Goal: Task Accomplishment & Management: Manage account settings

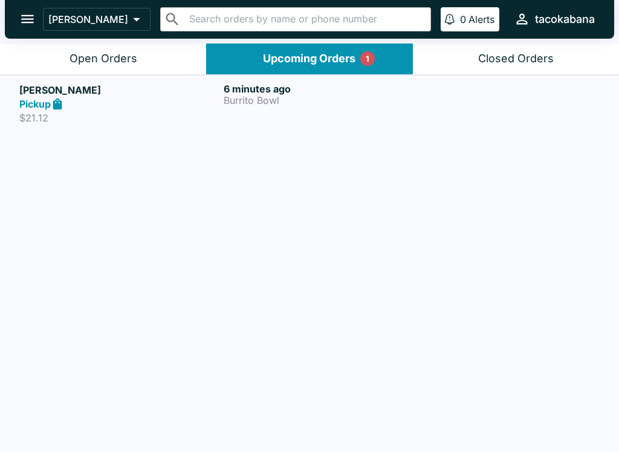
click at [318, 103] on p "Burrito Bowl" at bounding box center [322, 100] width 199 height 11
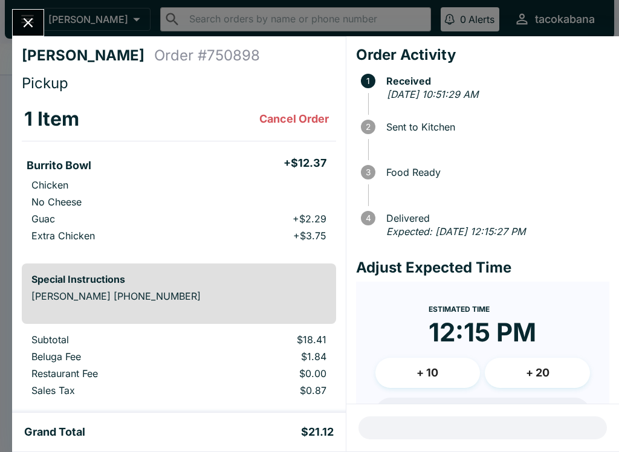
click at [320, 111] on button "Cancel Order" at bounding box center [293, 119] width 79 height 24
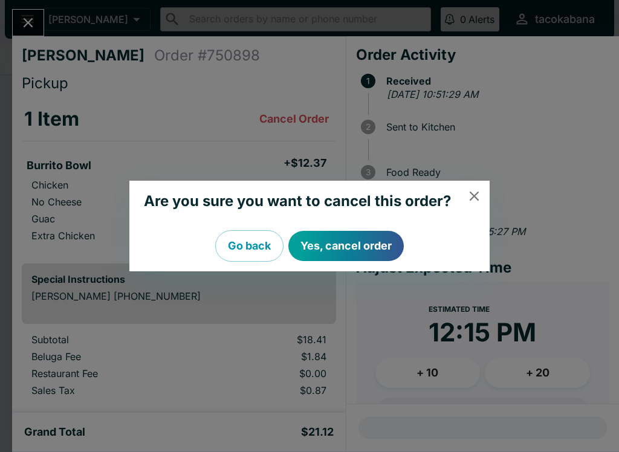
click at [256, 248] on button "Go back" at bounding box center [249, 245] width 68 height 31
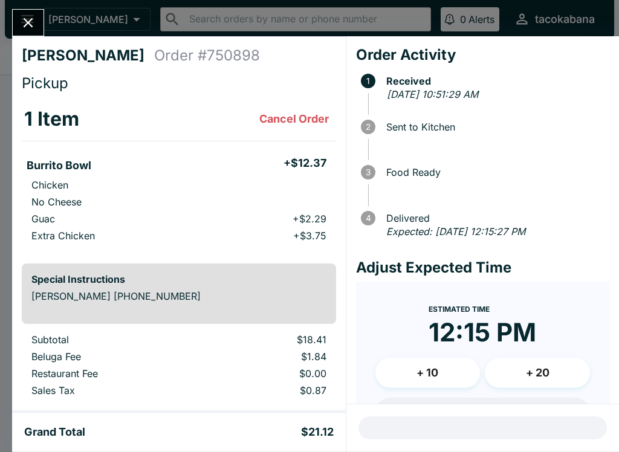
click at [37, 4] on div "[PERSON_NAME] Order # 750898 Pickup 1 Item Cancel Order Burrito Bowl + $12.37 C…" at bounding box center [309, 226] width 619 height 452
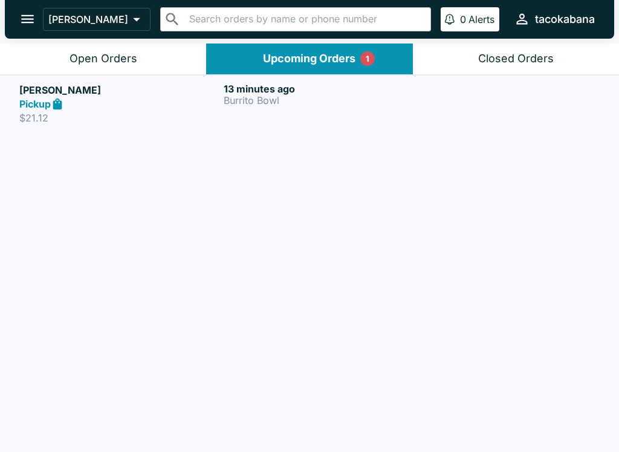
click at [309, 97] on p "Burrito Bowl" at bounding box center [322, 100] width 199 height 11
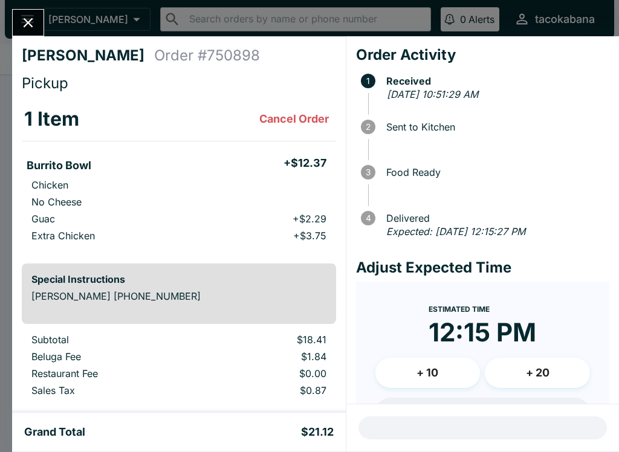
click at [38, 33] on button "Close" at bounding box center [28, 23] width 31 height 26
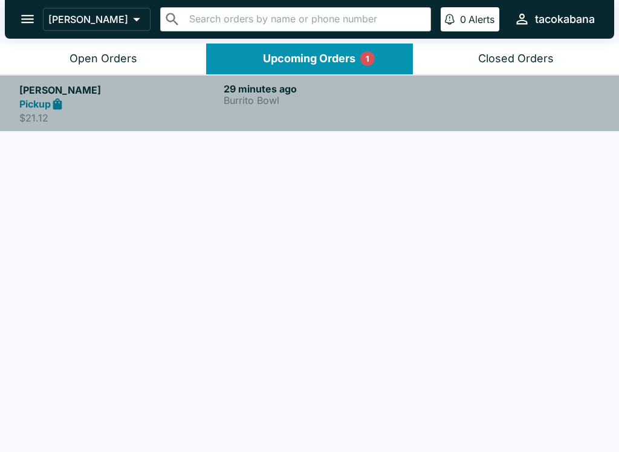
click at [310, 99] on p "Burrito Bowl" at bounding box center [322, 100] width 199 height 11
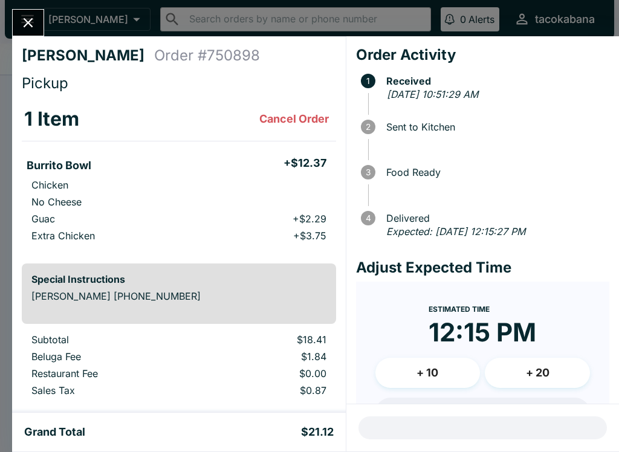
click at [36, 27] on icon "Close" at bounding box center [28, 22] width 16 height 16
